Goal: Navigation & Orientation: Find specific page/section

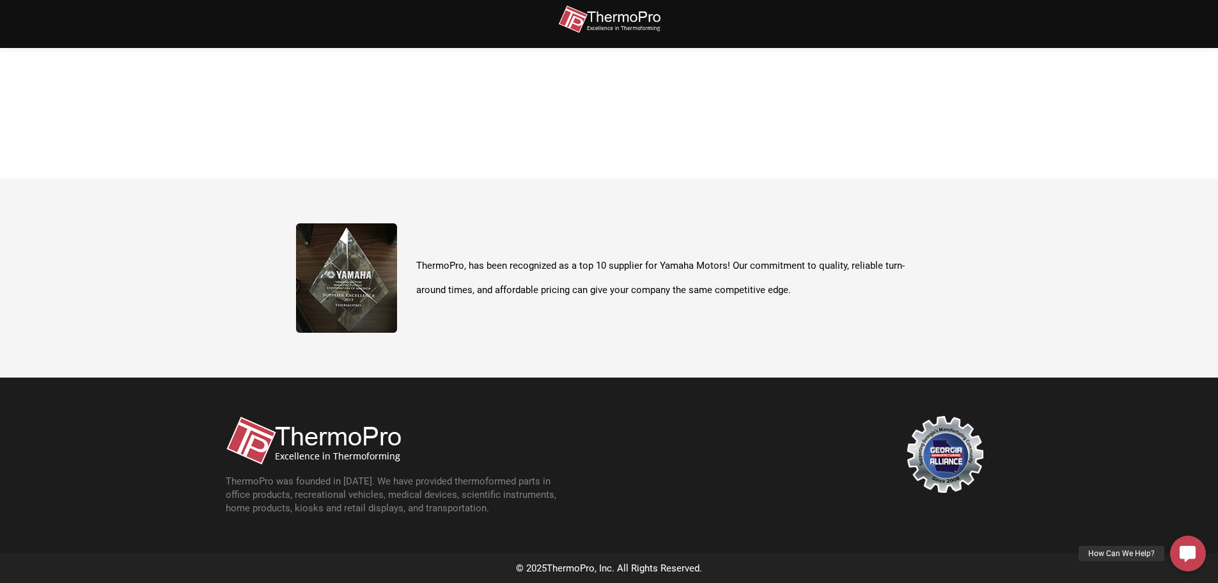
scroll to position [453, 0]
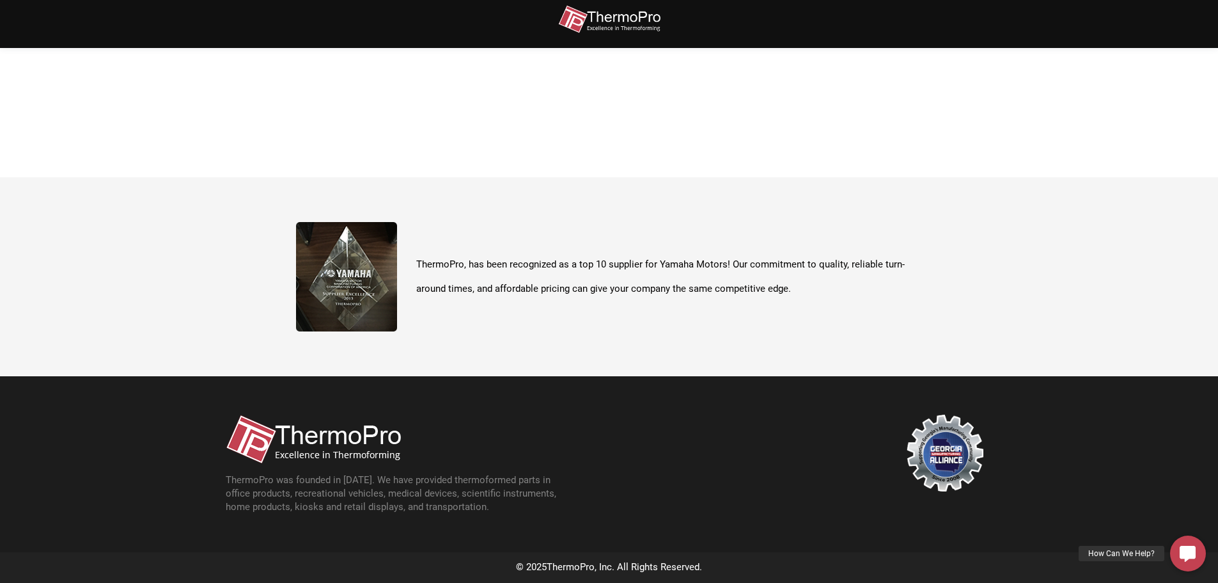
click at [376, 436] on img at bounding box center [313, 438] width 175 height 49
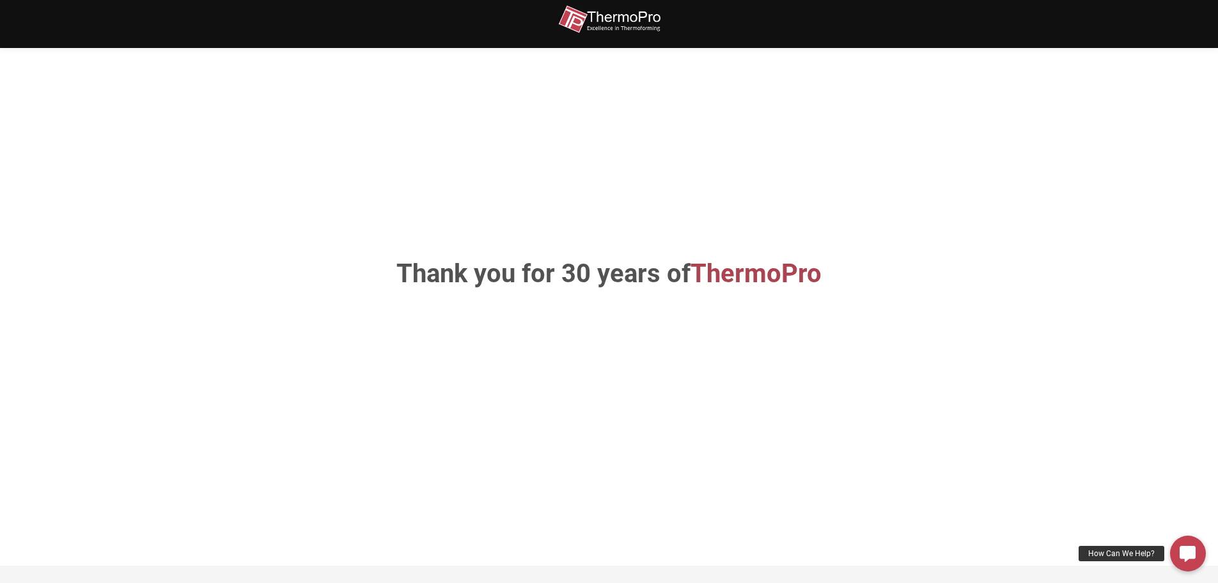
scroll to position [0, 0]
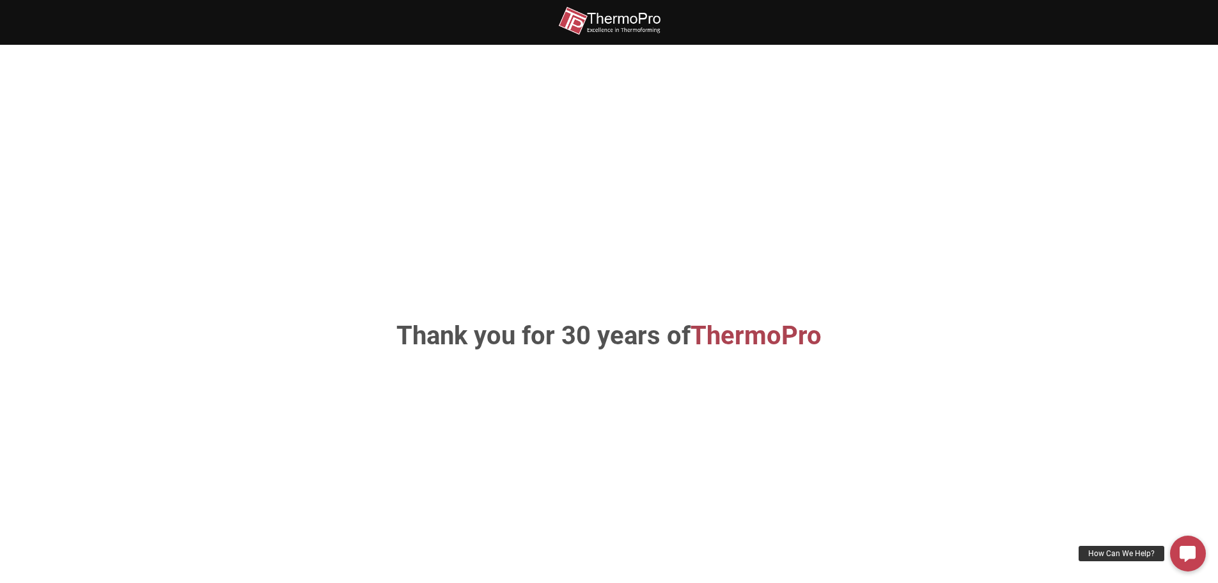
click at [618, 23] on img at bounding box center [609, 20] width 102 height 29
click at [1147, 554] on div "How Can We Help?" at bounding box center [1122, 553] width 86 height 15
